Goal: Task Accomplishment & Management: Complete application form

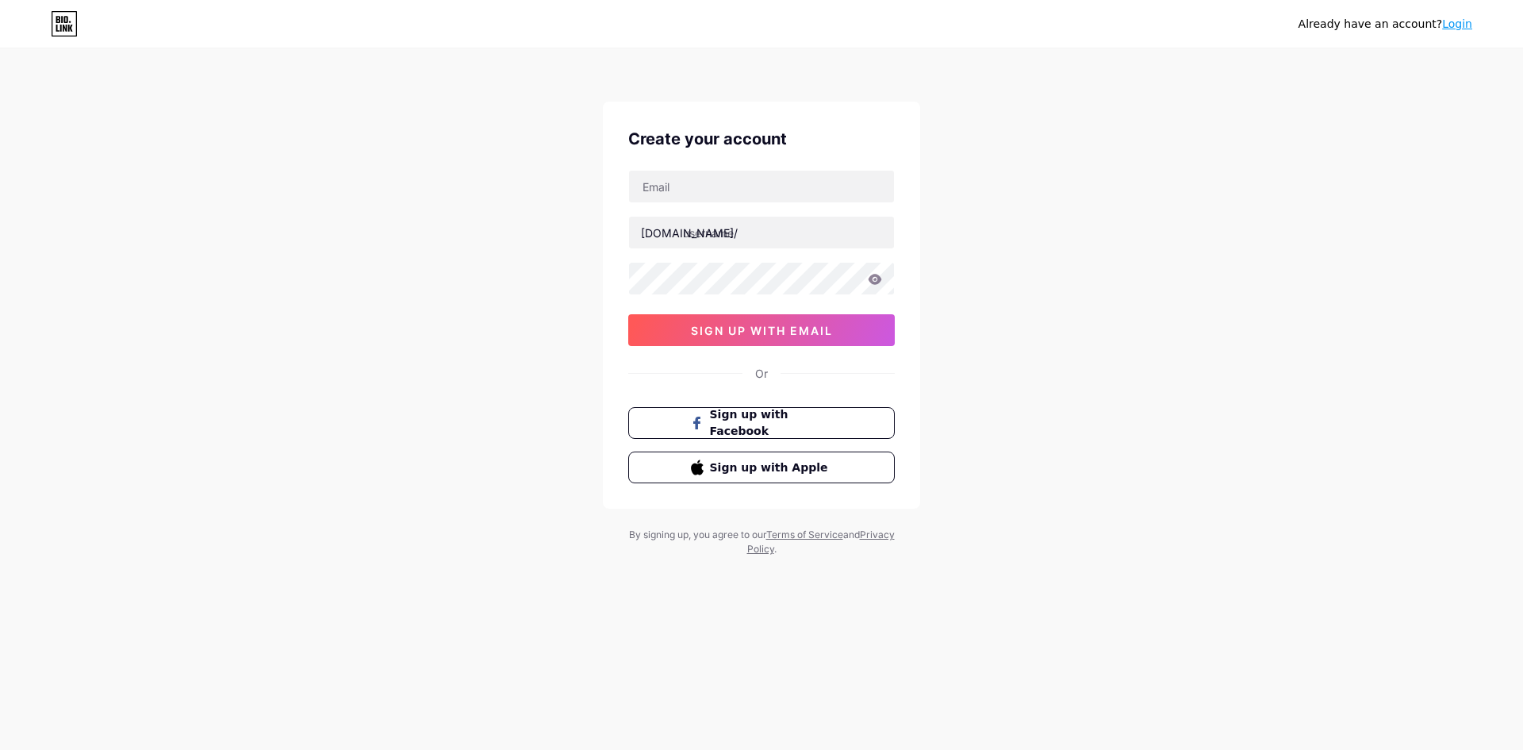
click at [815, 215] on div "[DOMAIN_NAME]/ 0cAFcWeA48wz9vXunwV_GEITa7rGt3w8FjbT2bhcj3LRBxFEOe8IHQMdzjEbXDOE…" at bounding box center [761, 258] width 267 height 176
click at [815, 190] on input "text" at bounding box center [761, 187] width 265 height 32
paste input "[EMAIL_ADDRESS][DOMAIN_NAME]"
type input "[EMAIL_ADDRESS][DOMAIN_NAME]"
click at [731, 229] on input "text" at bounding box center [761, 233] width 265 height 32
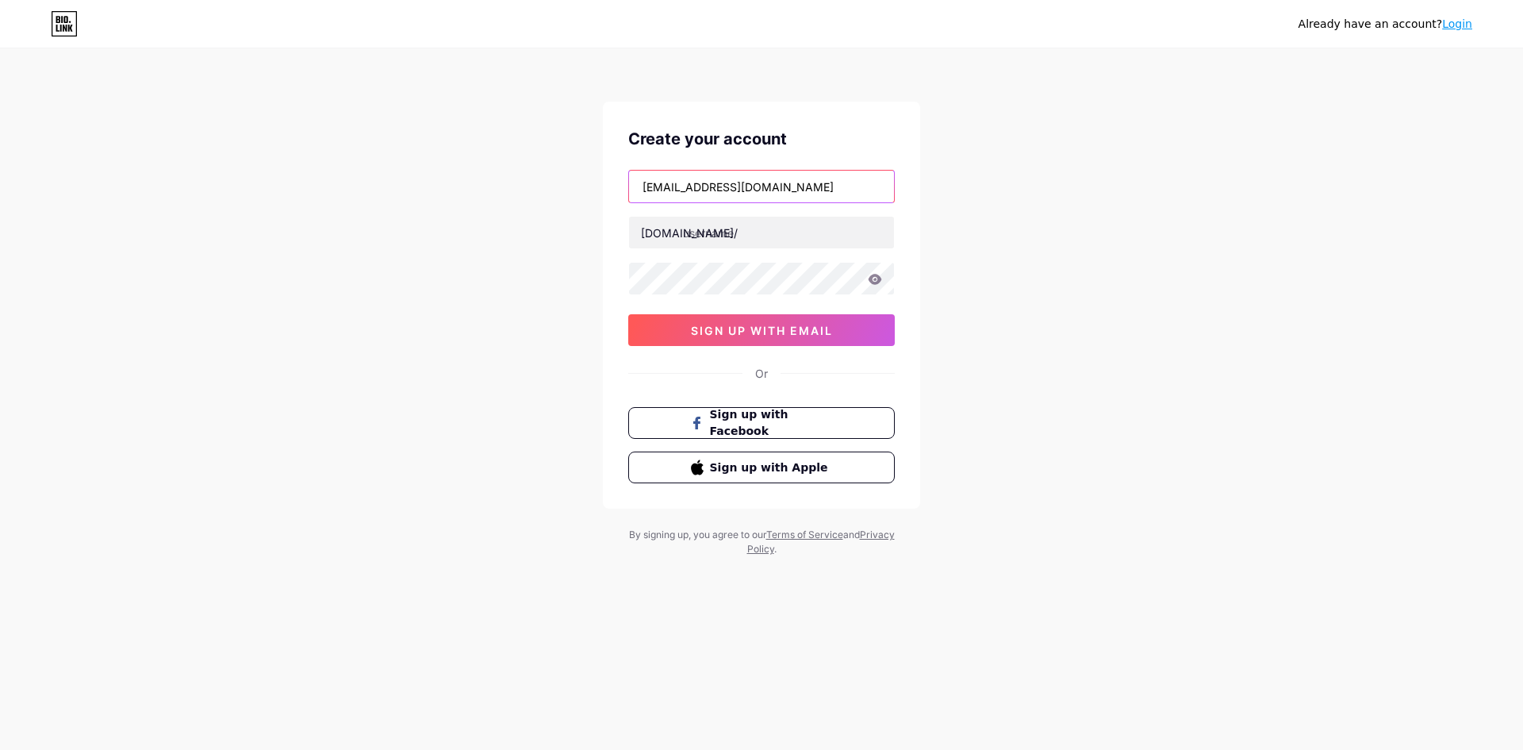
click at [675, 187] on input "[EMAIL_ADDRESS][DOMAIN_NAME]" at bounding box center [761, 187] width 265 height 32
click at [700, 186] on input "[EMAIL_ADDRESS][DOMAIN_NAME]" at bounding box center [761, 187] width 265 height 32
click at [738, 230] on input "text" at bounding box center [761, 233] width 265 height 32
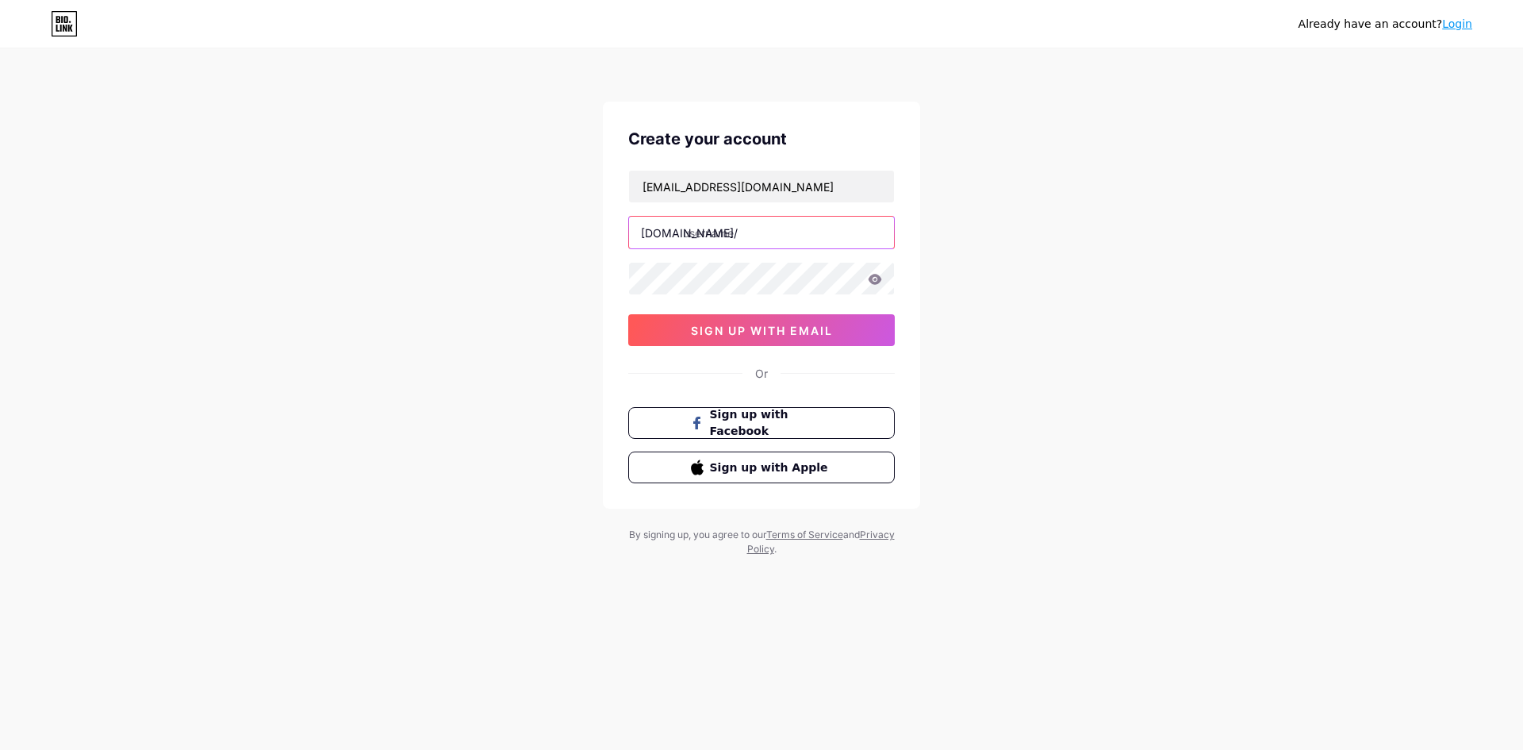
paste input "hoetencent"
type input "hoetencent"
click at [722, 336] on span "sign up with email" at bounding box center [762, 330] width 142 height 13
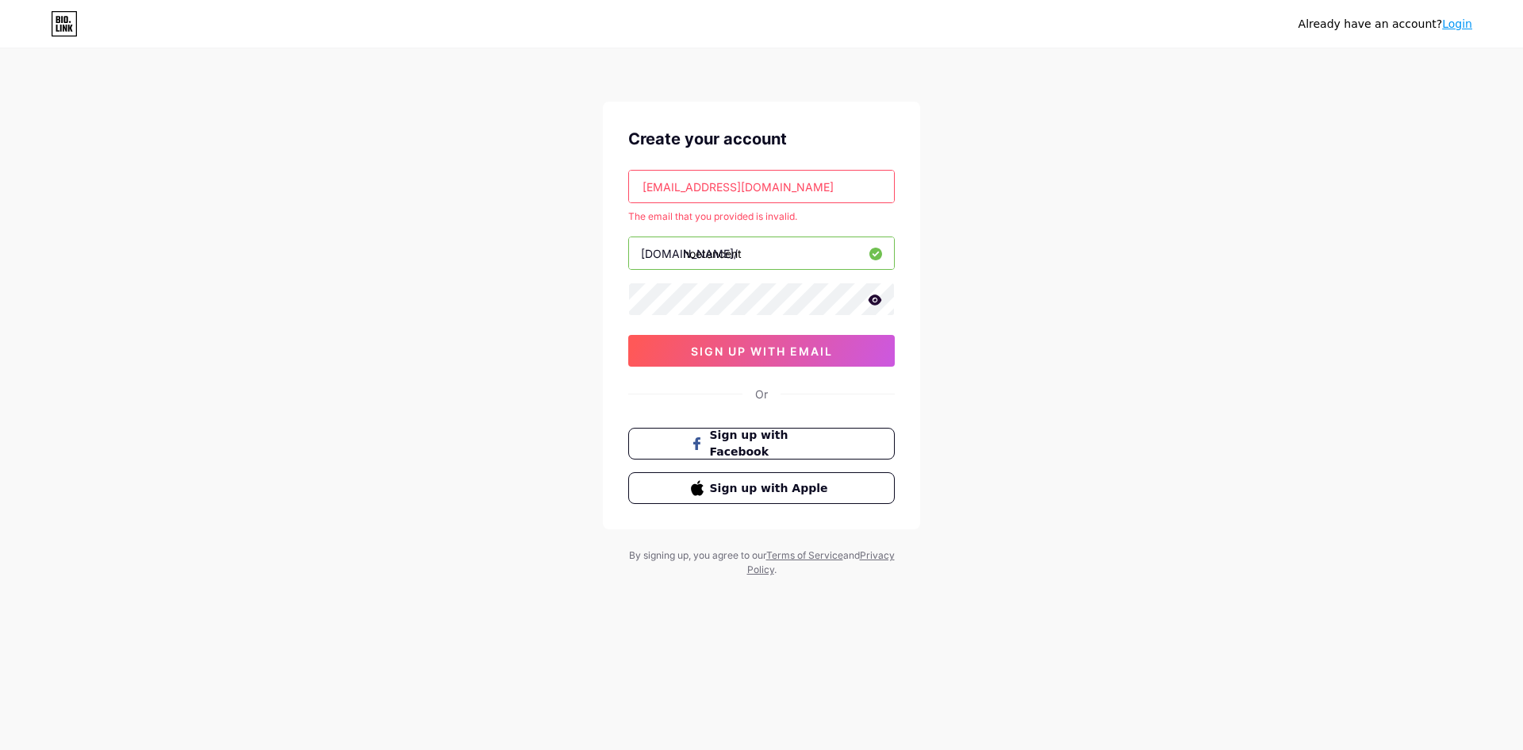
click at [807, 200] on input "[EMAIL_ADDRESS][DOMAIN_NAME]" at bounding box center [761, 187] width 265 height 32
paste input "[EMAIL_ADDRESS][DOMAIN_NAME]"
type input "[EMAIL_ADDRESS][DOMAIN_NAME]"
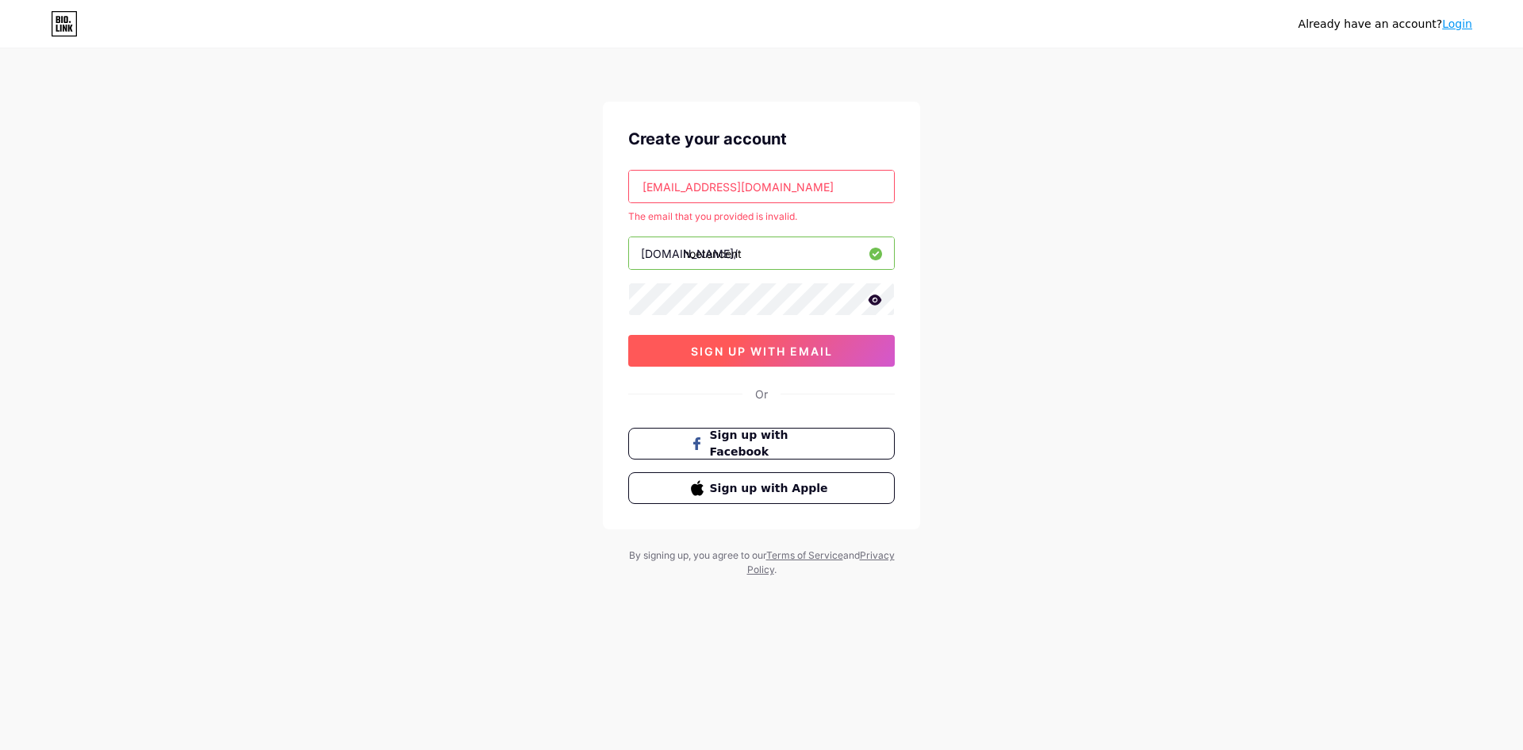
click at [778, 358] on button "sign up with email" at bounding box center [761, 351] width 267 height 32
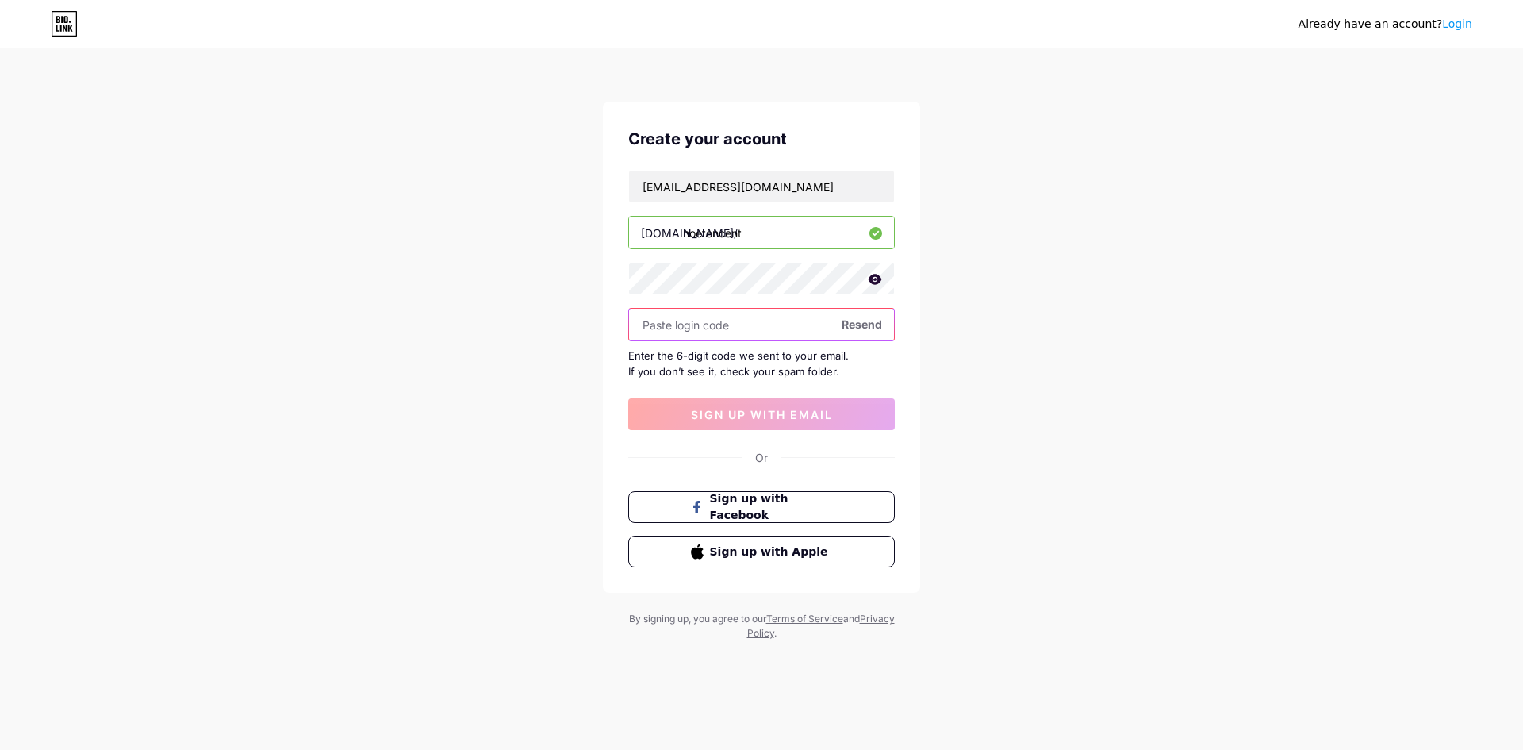
paste input "510397"
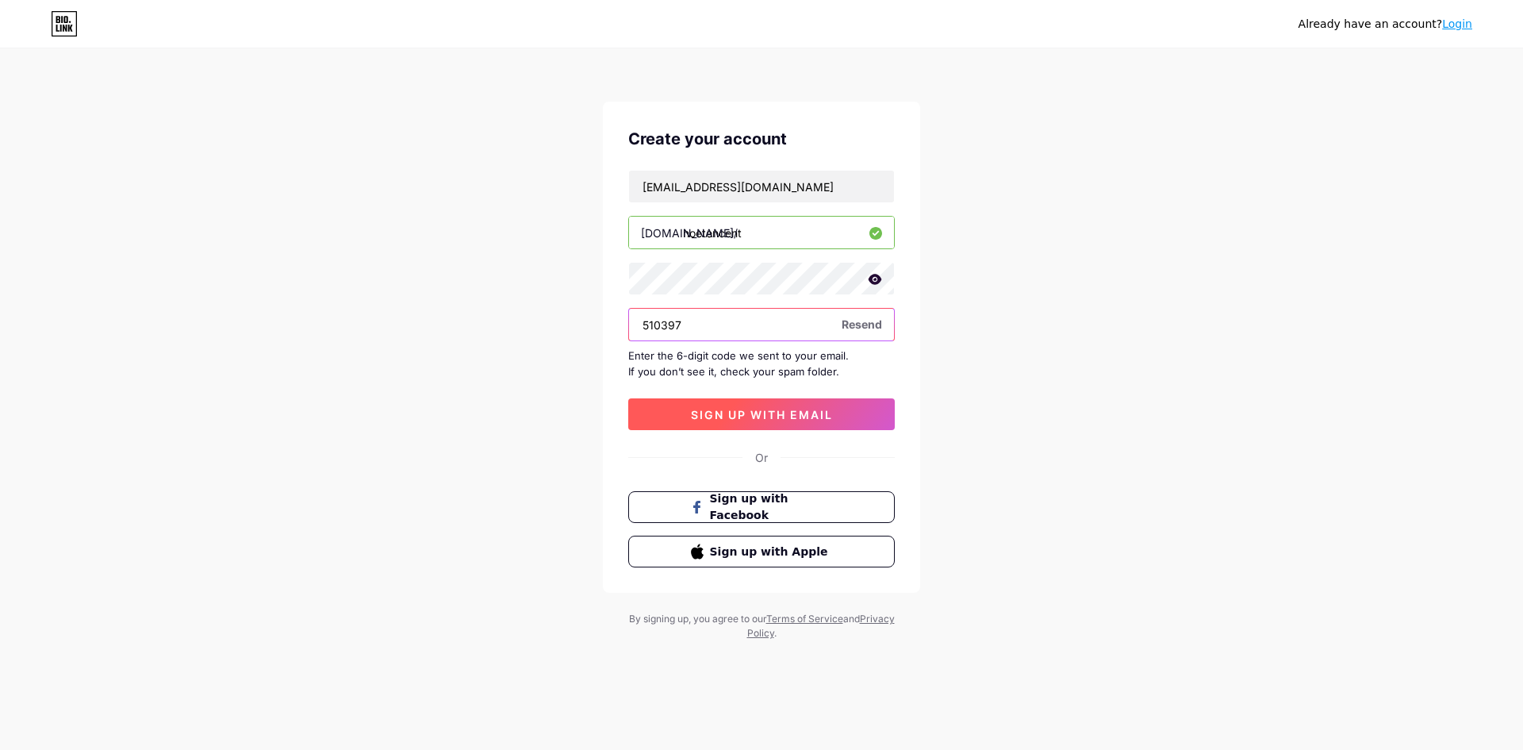
type input "510397"
click at [817, 416] on span "sign up with email" at bounding box center [762, 414] width 142 height 13
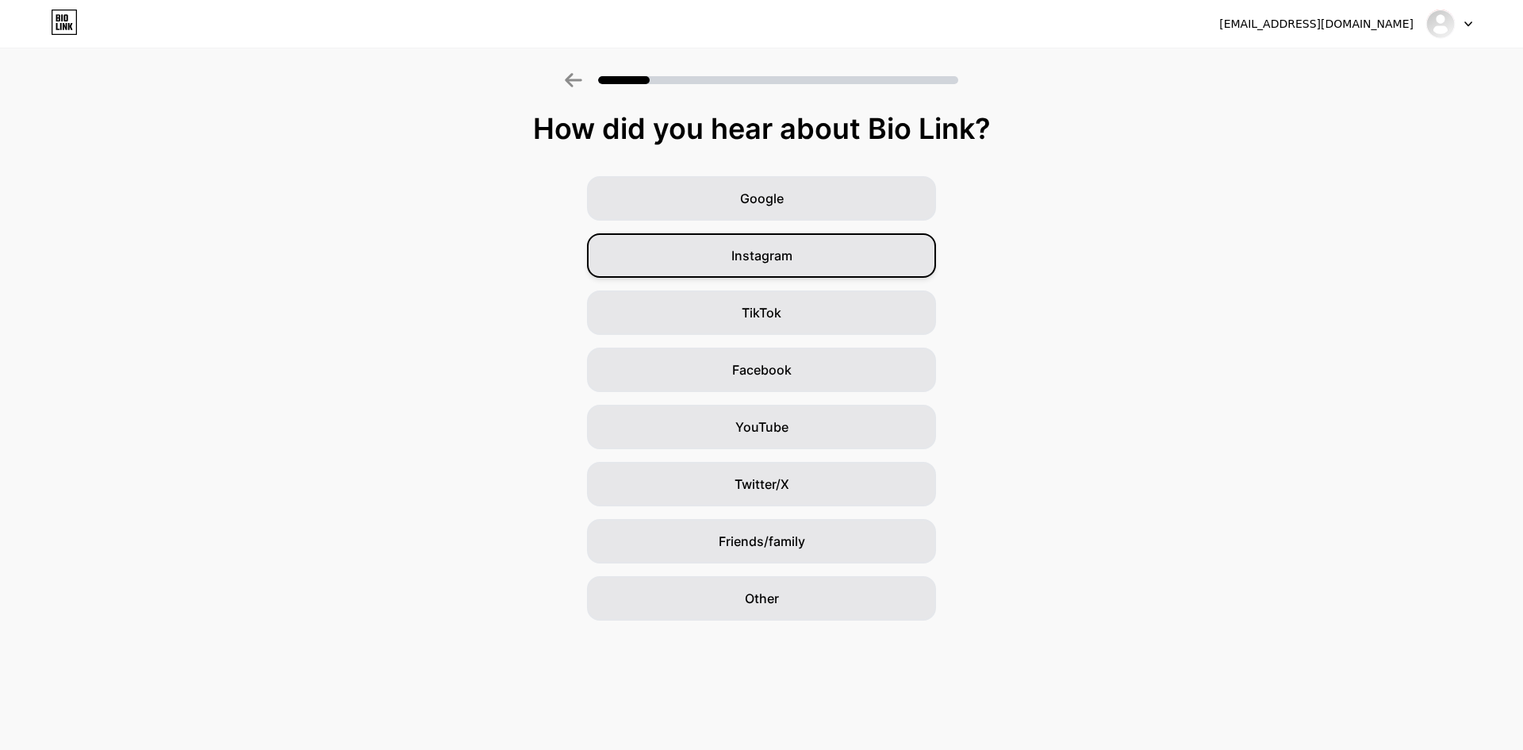
click at [785, 254] on span "Instagram" at bounding box center [761, 255] width 61 height 19
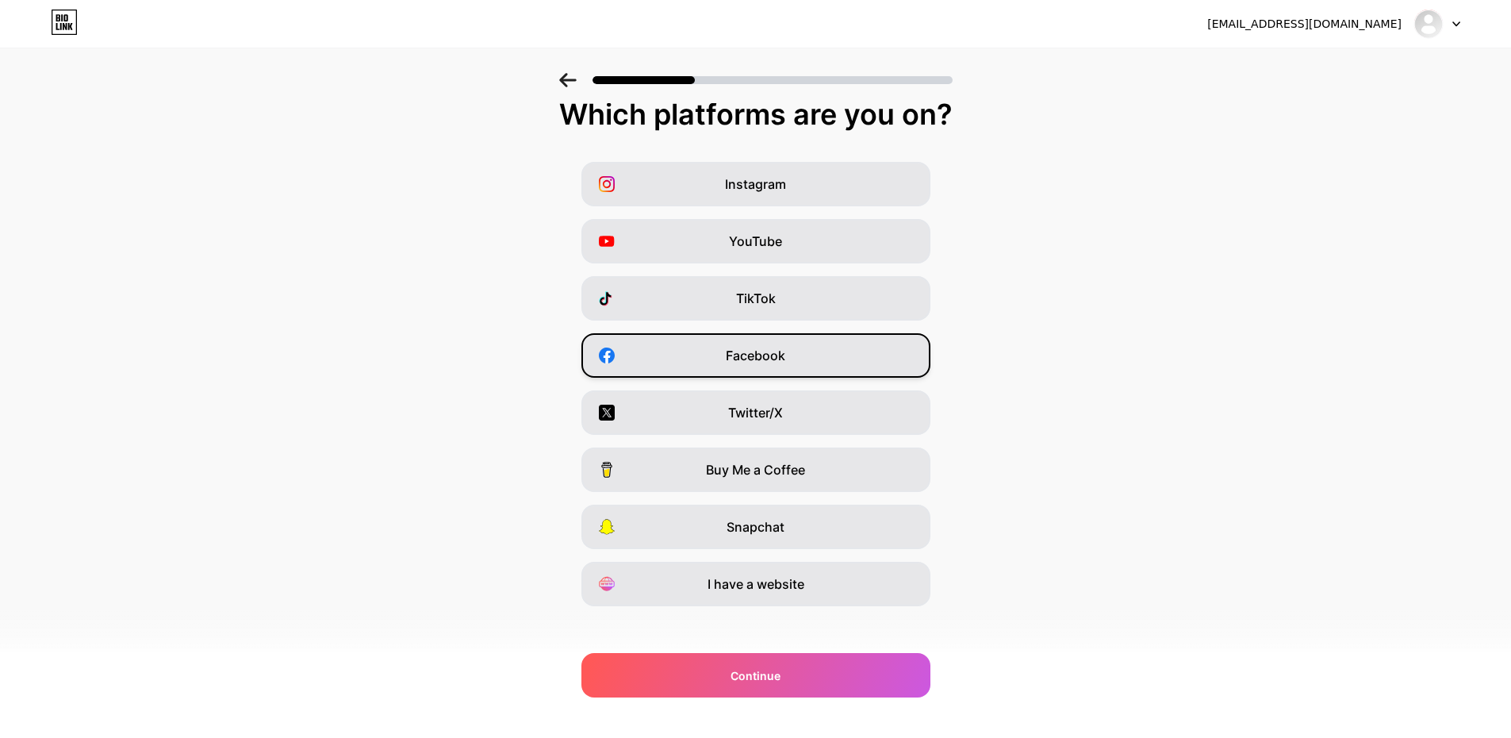
scroll to position [25, 0]
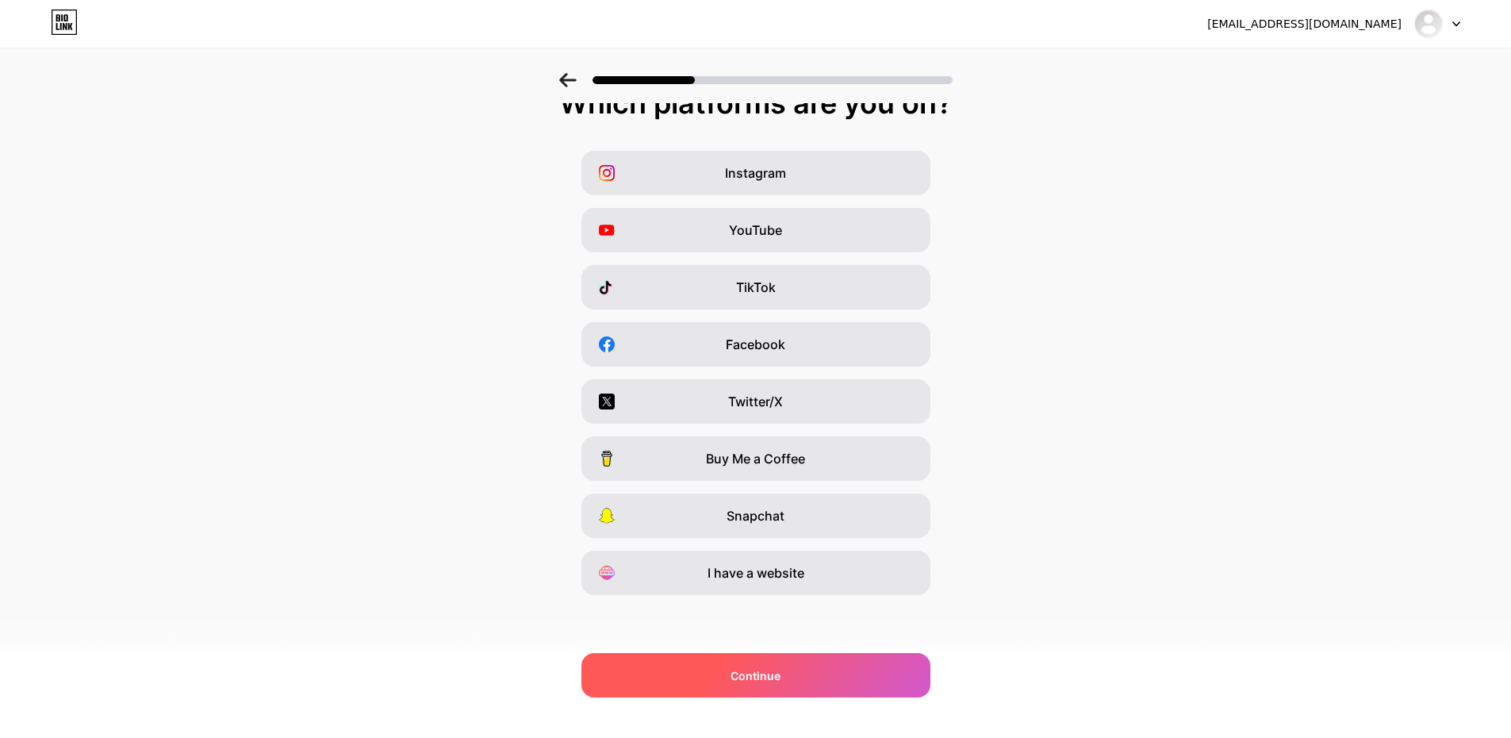
click at [798, 677] on div "Continue" at bounding box center [755, 675] width 349 height 44
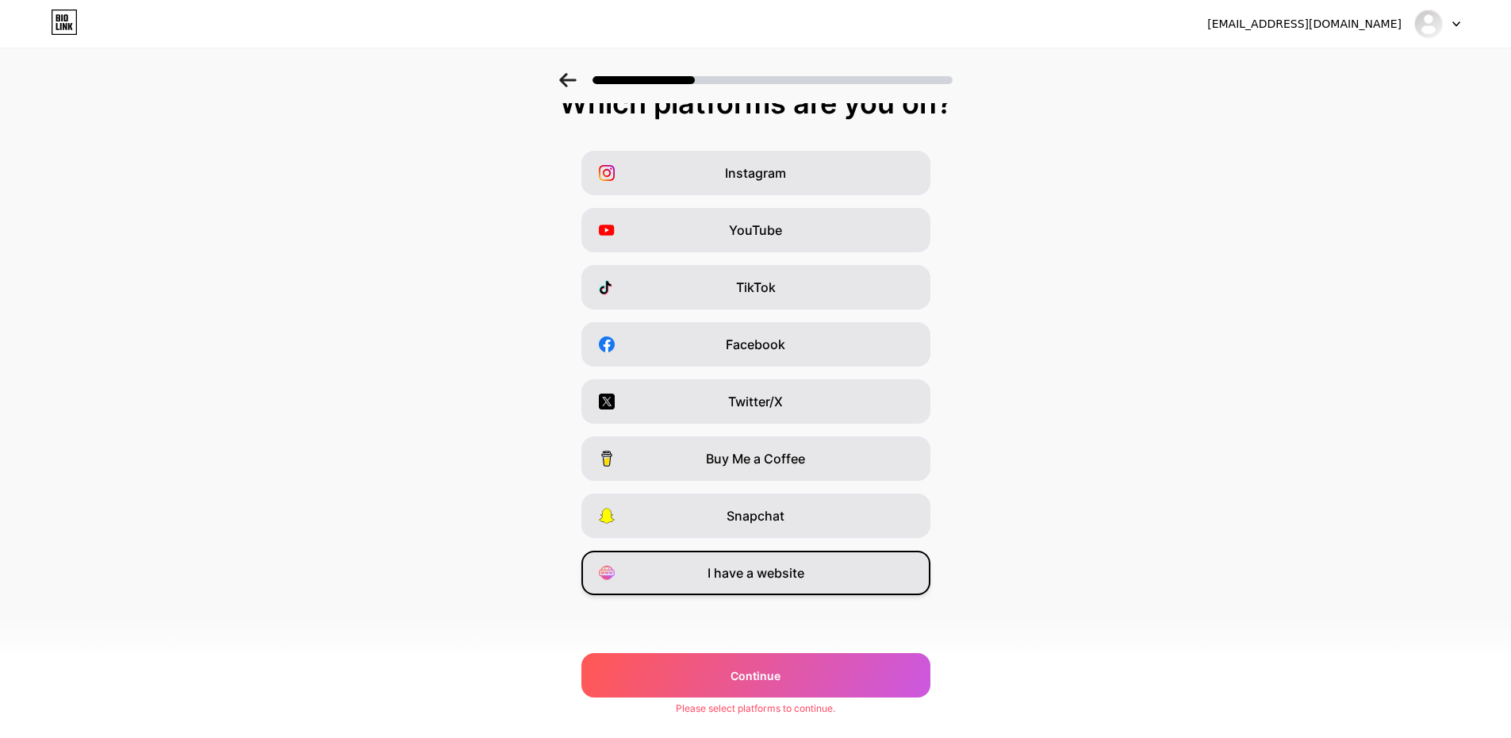
click at [791, 563] on span "I have a website" at bounding box center [756, 572] width 97 height 19
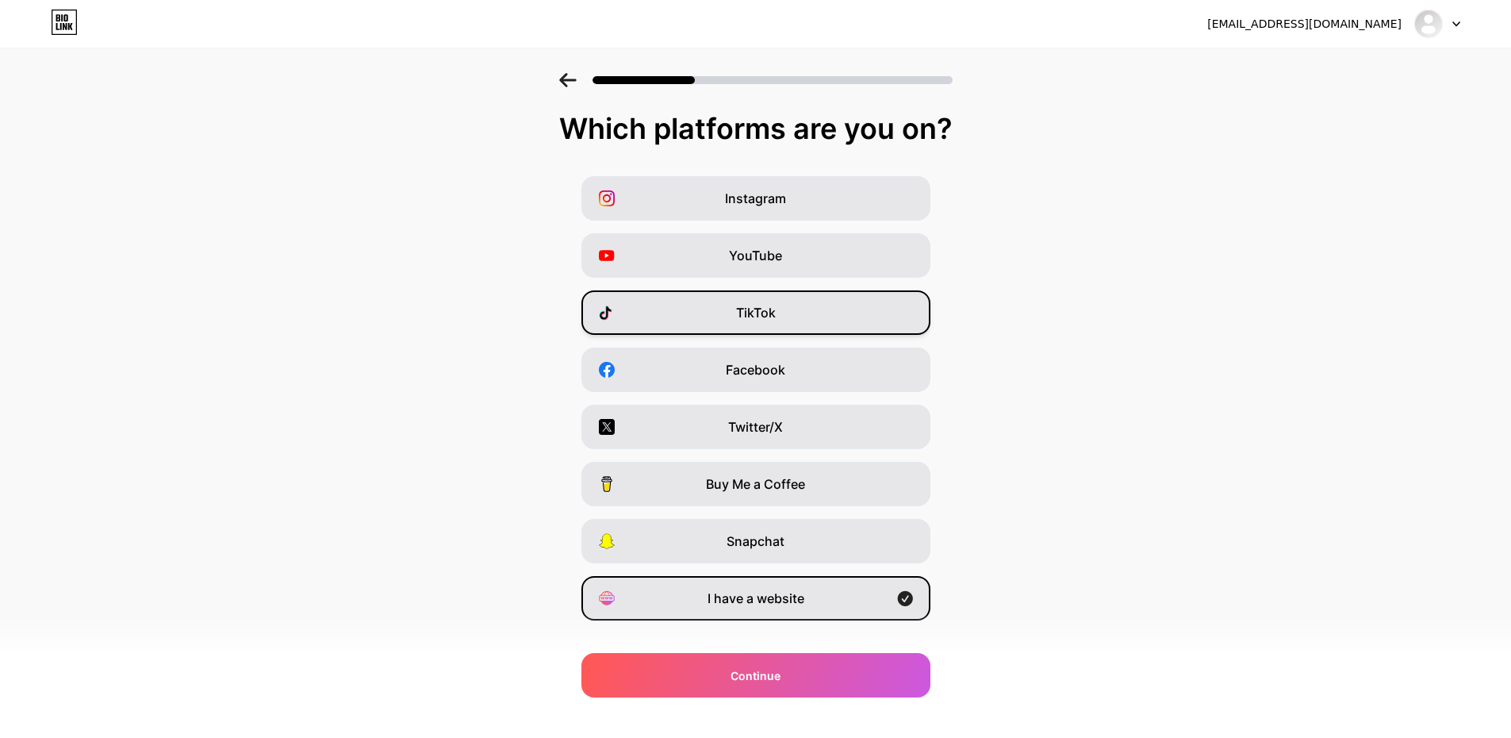
click at [776, 320] on span "TikTok" at bounding box center [756, 312] width 40 height 19
click at [772, 253] on span "YouTube" at bounding box center [755, 255] width 53 height 19
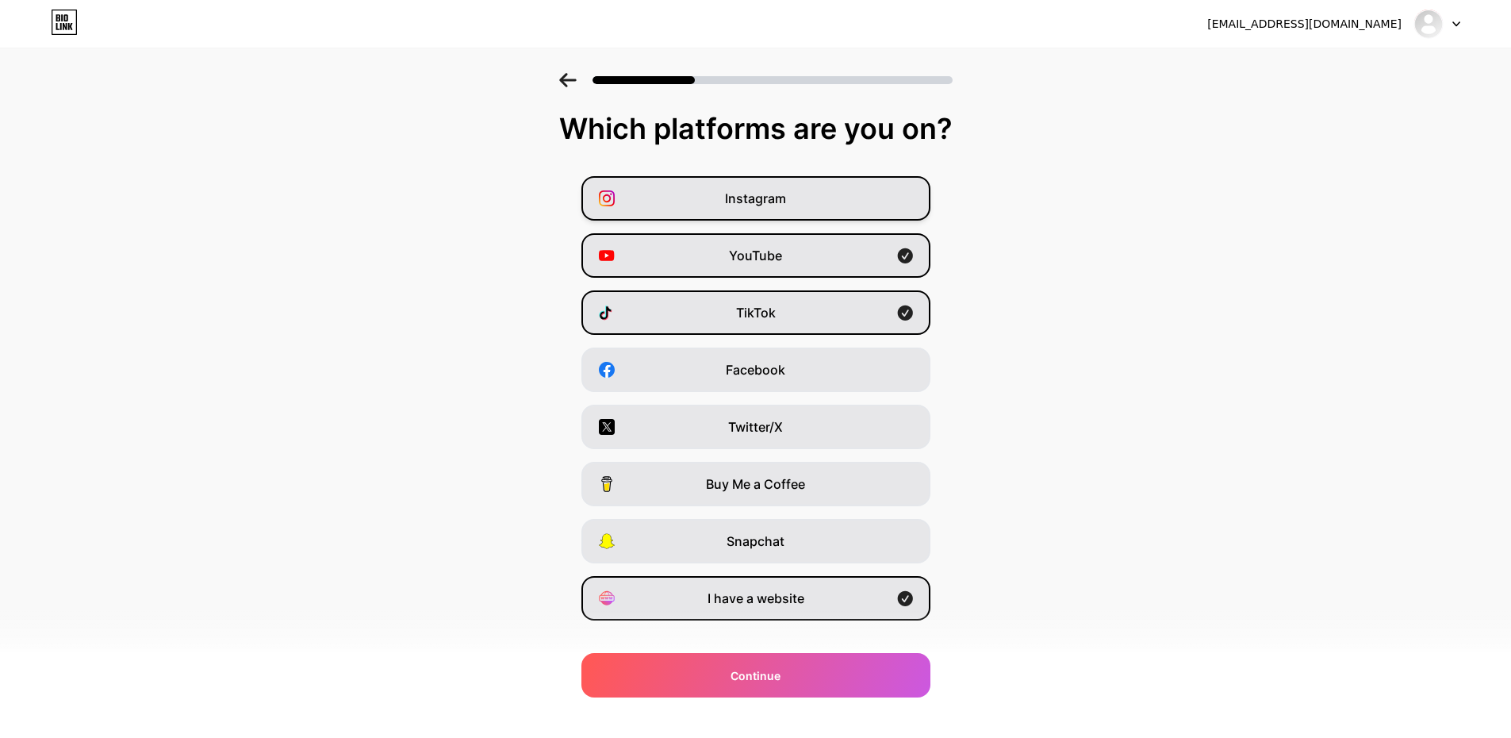
click at [777, 194] on span "Instagram" at bounding box center [755, 198] width 61 height 19
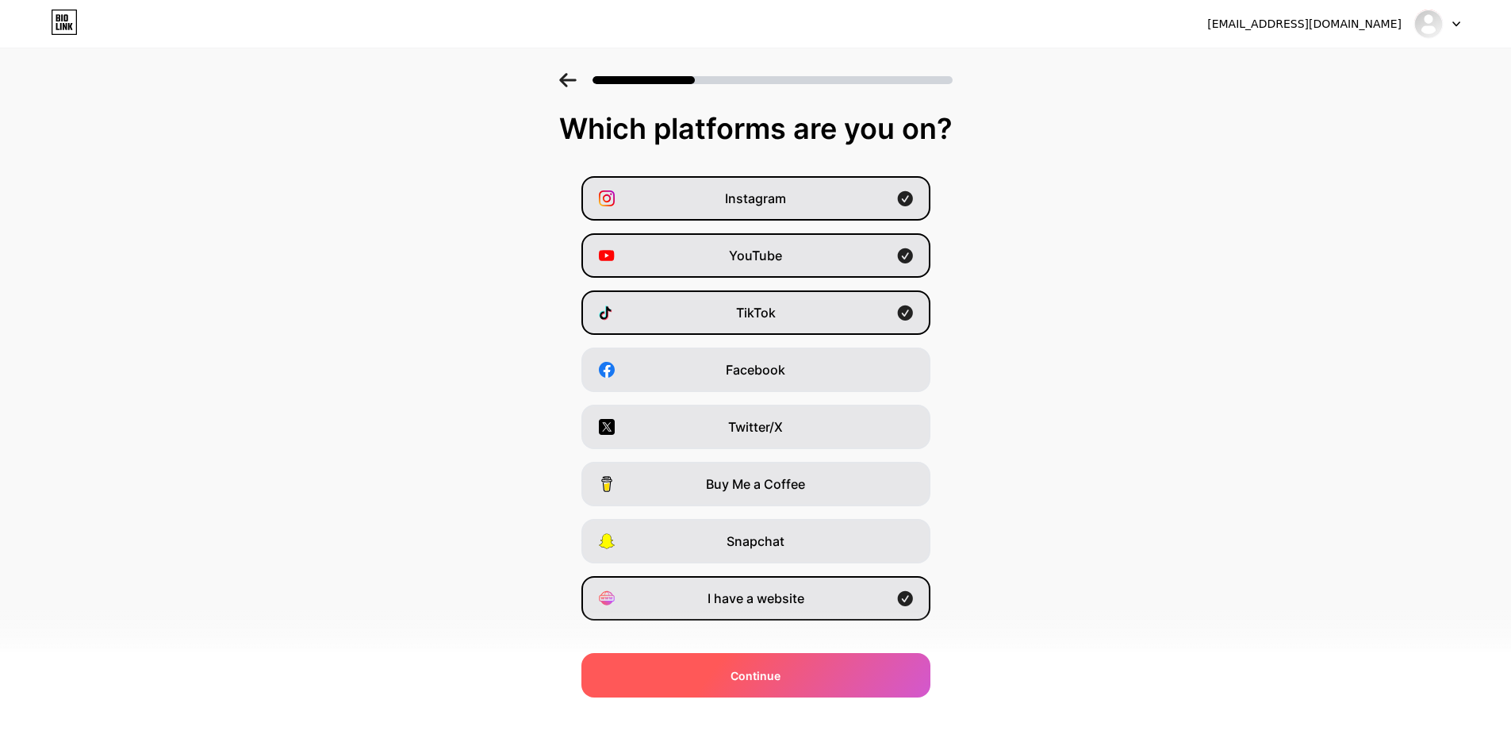
click at [821, 665] on div "Continue" at bounding box center [755, 675] width 349 height 44
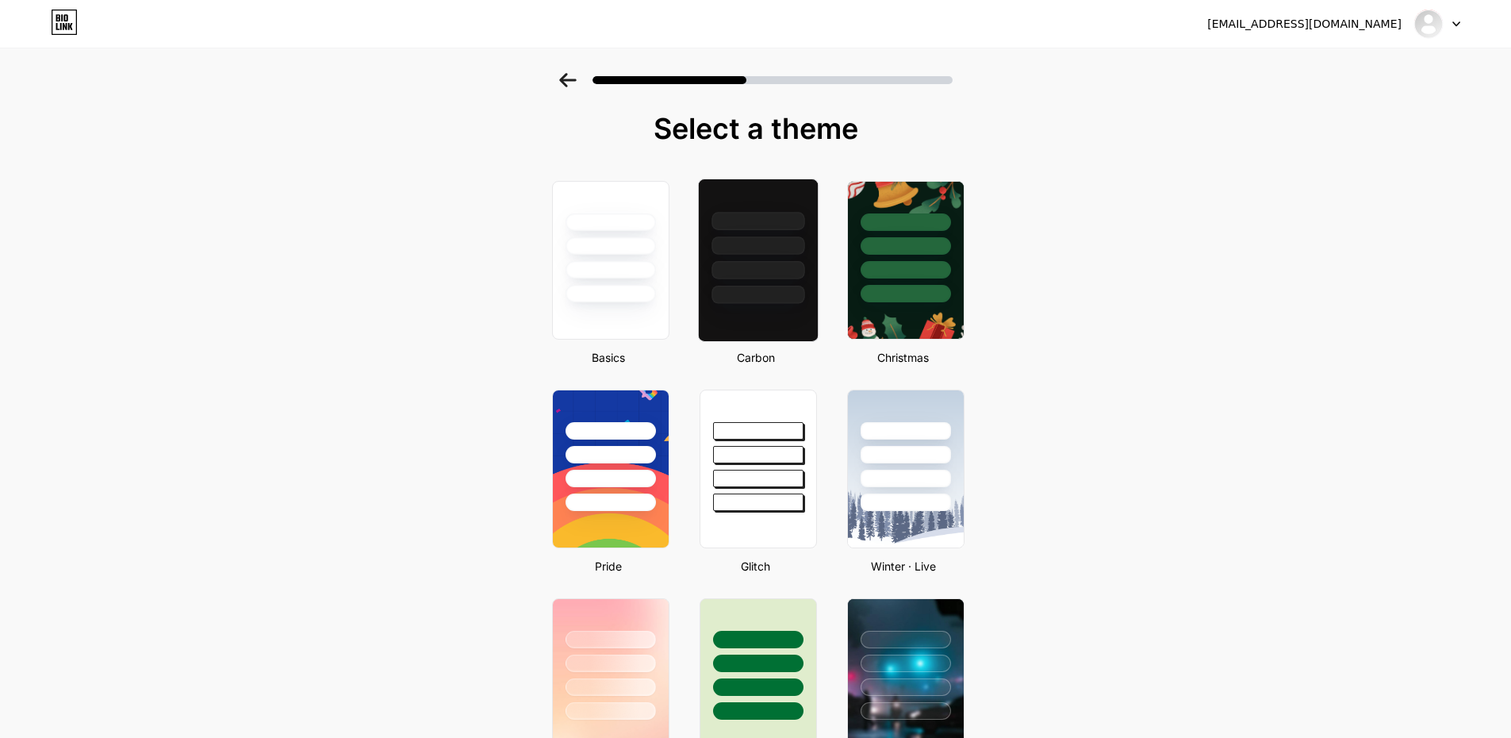
click at [803, 247] on div at bounding box center [758, 245] width 93 height 18
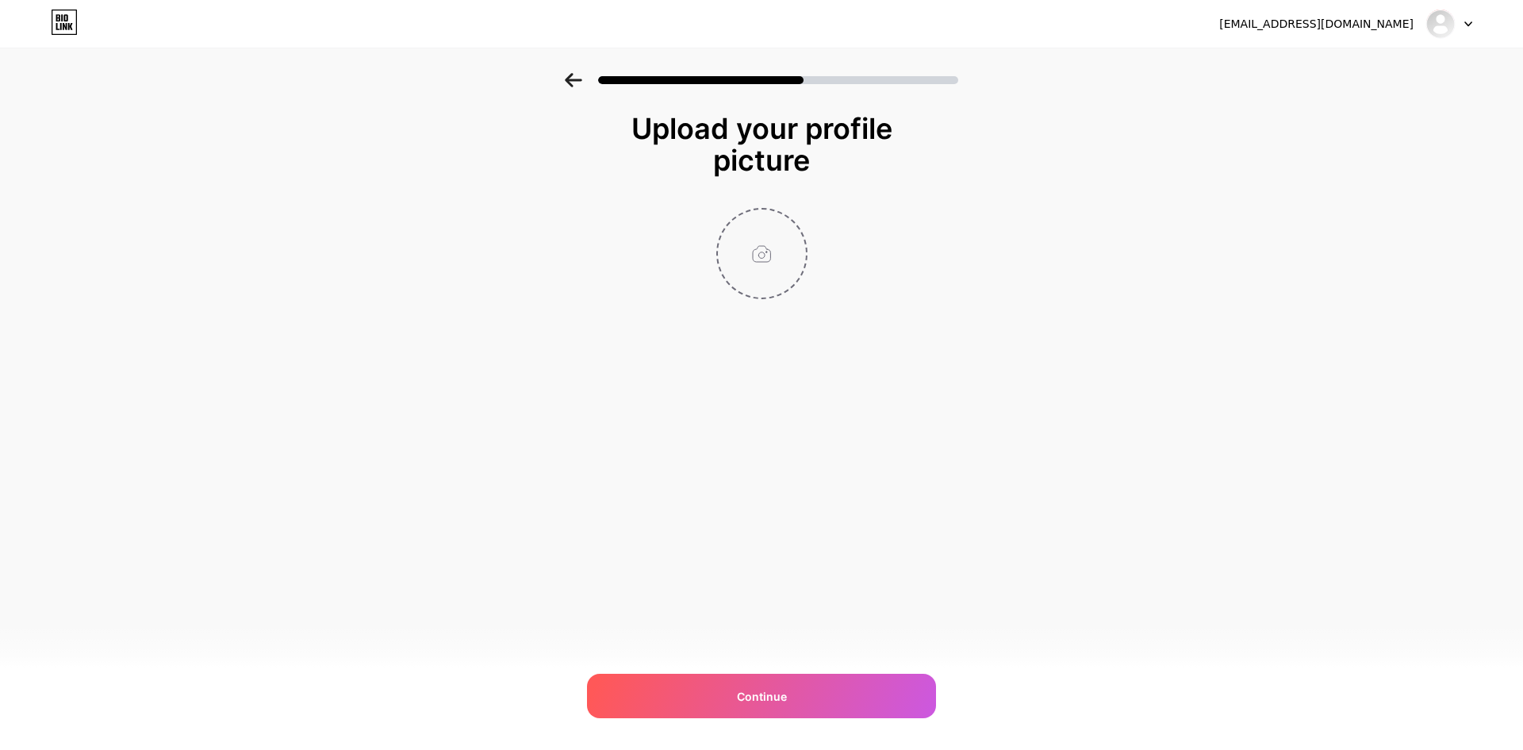
click at [800, 253] on input "file" at bounding box center [762, 253] width 88 height 88
type input "C:\fakepath\Gemini_Generated_Image_mnrbo9mnrbo9mnrb.png"
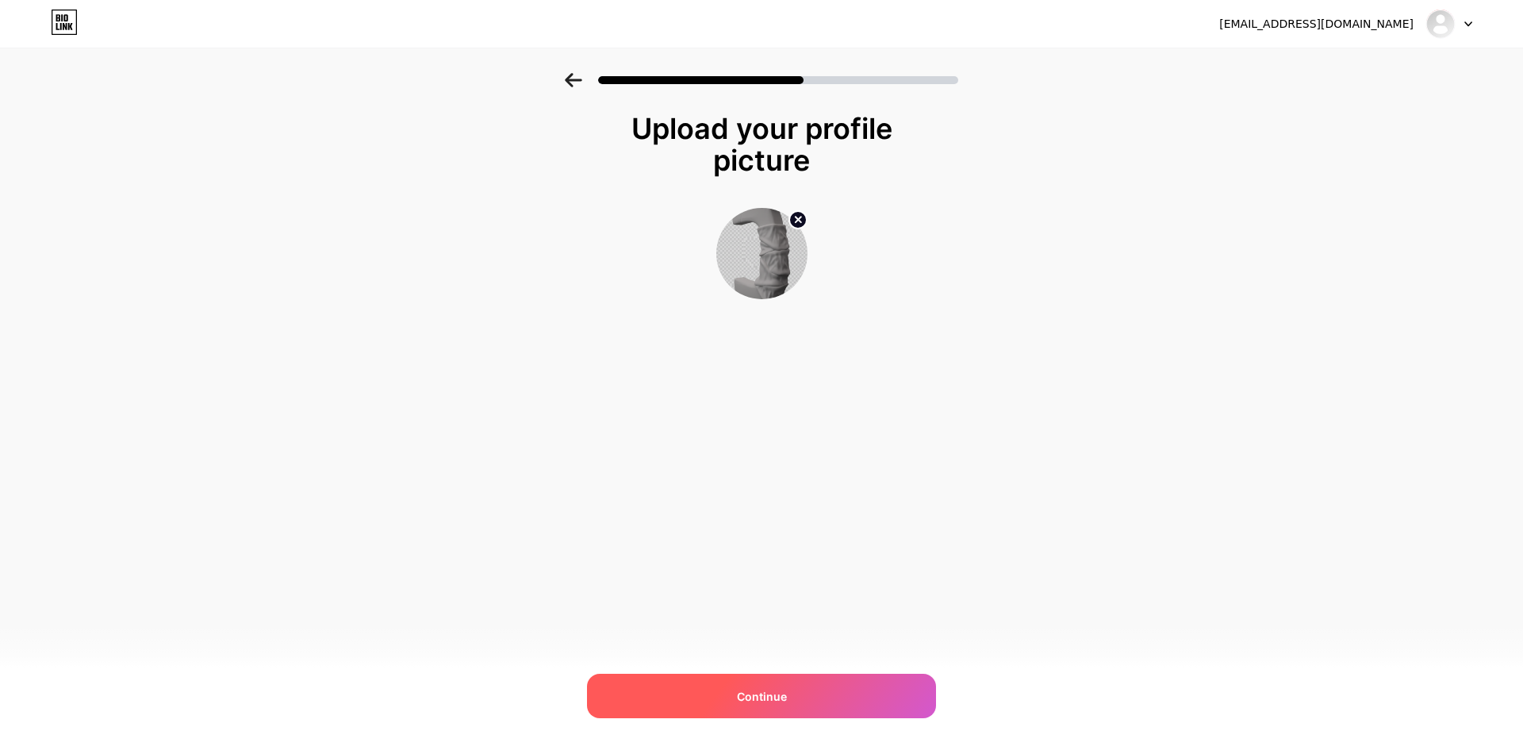
click at [769, 685] on div "Continue" at bounding box center [761, 695] width 349 height 44
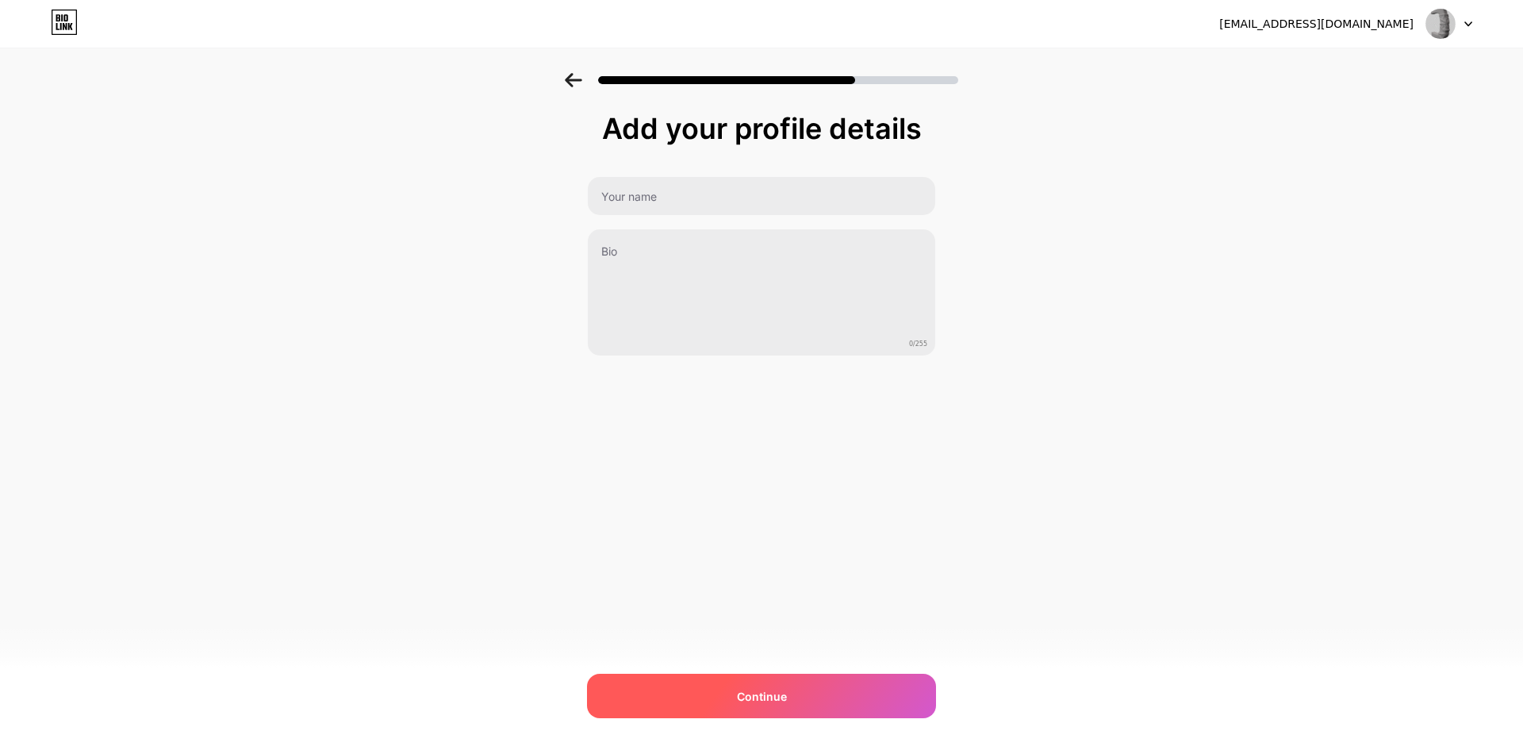
click at [726, 703] on div "Continue" at bounding box center [761, 695] width 349 height 44
